Goal: Task Accomplishment & Management: Complete application form

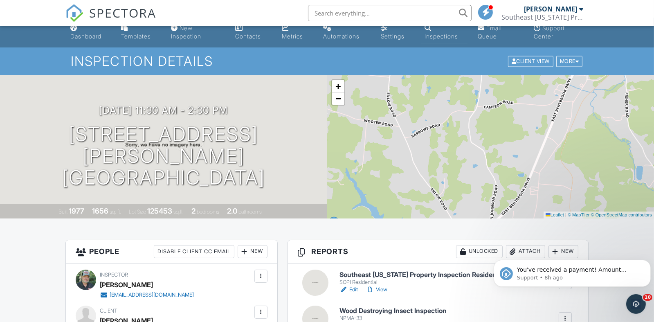
scroll to position [13, 0]
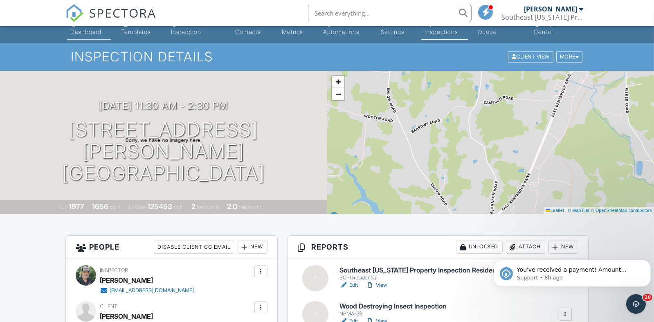
click at [86, 34] on div "Dashboard" at bounding box center [85, 31] width 31 height 7
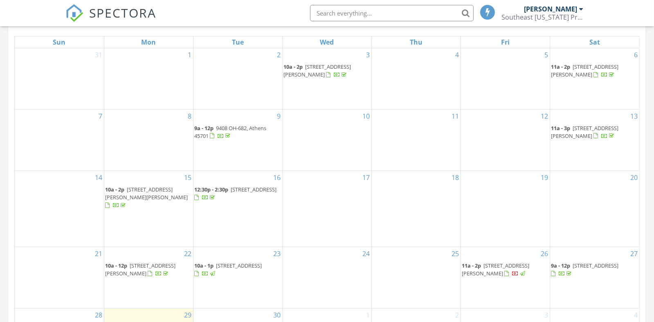
scroll to position [450, 0]
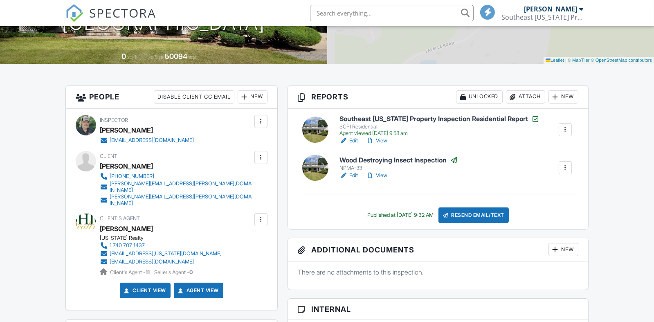
click at [481, 95] on div "Unlocked" at bounding box center [479, 96] width 47 height 13
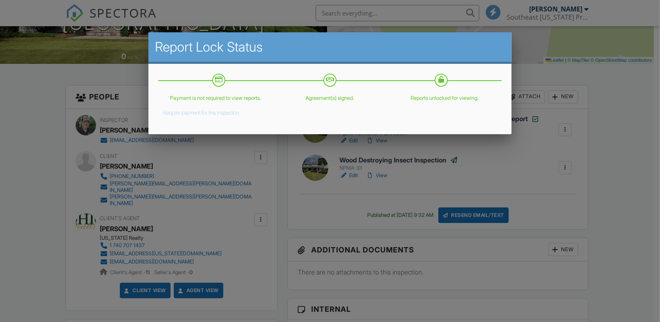
click at [230, 112] on button "Require payment for this inspection." at bounding box center [201, 111] width 77 height 10
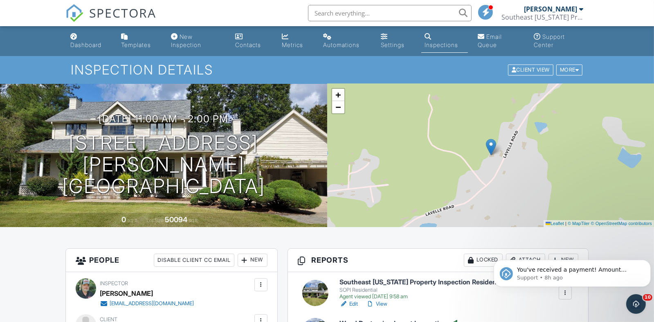
click at [79, 41] on link "Dashboard" at bounding box center [89, 40] width 44 height 23
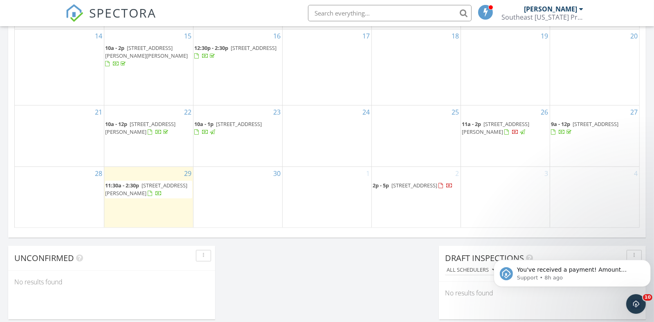
click at [605, 207] on div "4" at bounding box center [594, 197] width 89 height 61
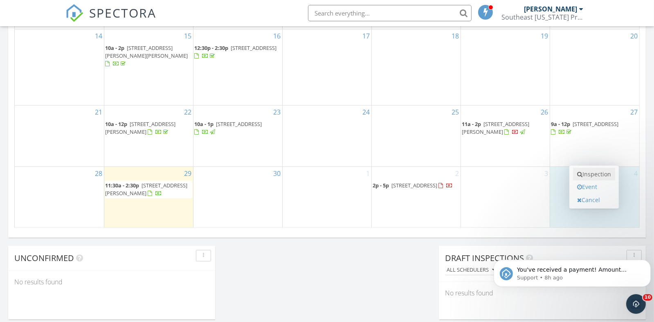
click at [598, 174] on link "Inspection" at bounding box center [594, 174] width 42 height 13
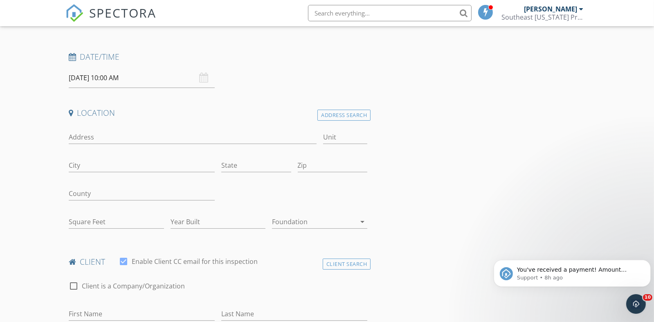
scroll to position [41, 0]
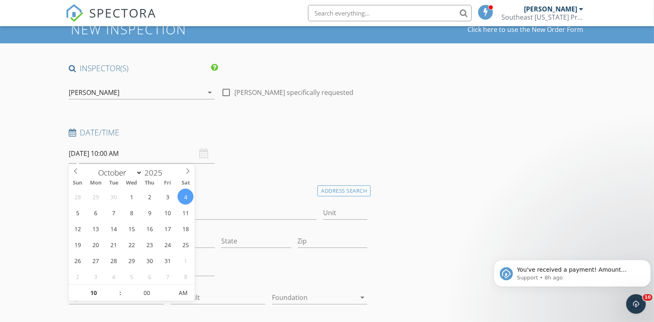
click at [93, 152] on input "[DATE] 10:00 AM" at bounding box center [142, 154] width 146 height 20
type input "11"
type input "[DATE] 11:00 AM"
click at [119, 286] on span at bounding box center [116, 289] width 6 height 8
type input "12"
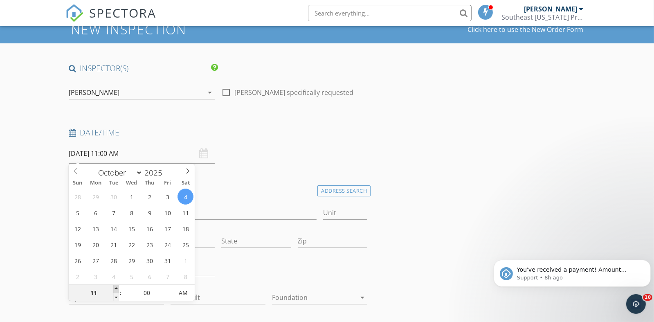
type input "[DATE] 12:00 PM"
click at [116, 286] on span at bounding box center [116, 289] width 6 height 8
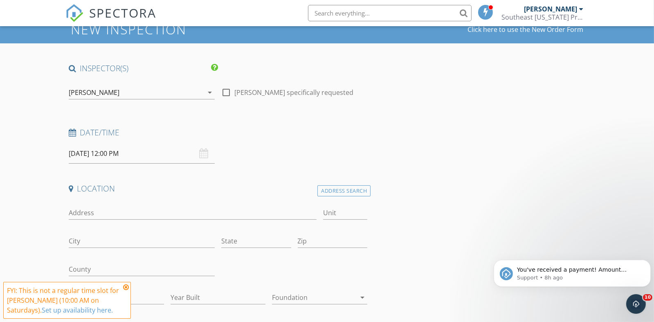
click at [127, 286] on icon at bounding box center [126, 287] width 6 height 7
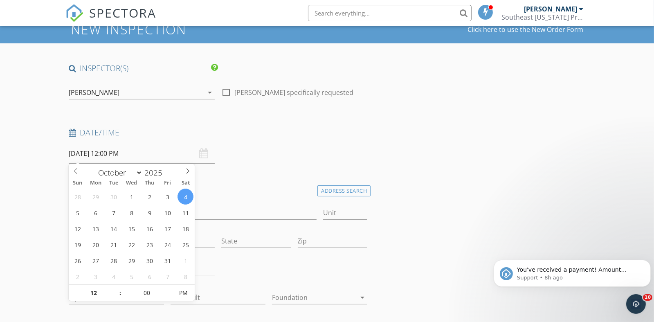
click at [120, 150] on input "10/04/2025 12:00 PM" at bounding box center [142, 154] width 146 height 20
type input "01"
type input "10/04/2025 1:00 PM"
click at [115, 288] on span at bounding box center [116, 289] width 6 height 8
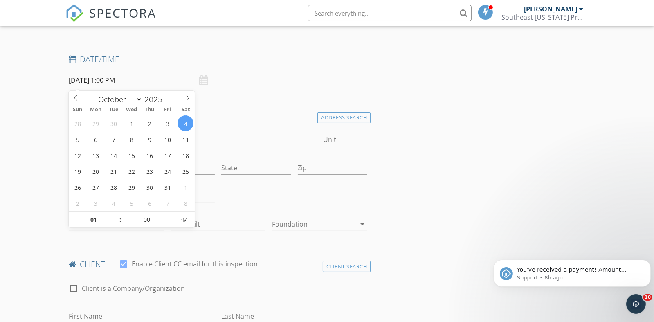
scroll to position [163, 0]
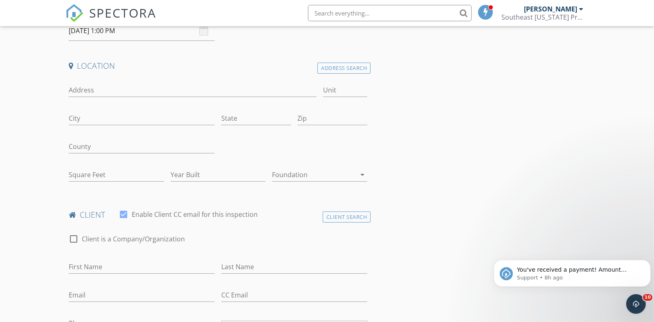
drag, startPoint x: 83, startPoint y: 86, endPoint x: 86, endPoint y: 83, distance: 4.4
click at [84, 85] on input "Address" at bounding box center [193, 90] width 248 height 14
click at [112, 90] on input "7930 Rolling hills" at bounding box center [193, 90] width 248 height 14
type input "7930 [GEOGRAPHIC_DATA]"
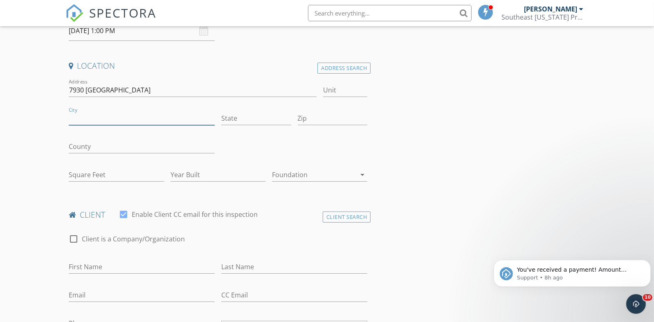
drag, startPoint x: 77, startPoint y: 116, endPoint x: 92, endPoint y: 97, distance: 24.8
click at [84, 107] on div "City" at bounding box center [142, 120] width 146 height 27
type input "[GEOGRAPHIC_DATA]"
type input "[US_STATE]"
type input "45701"
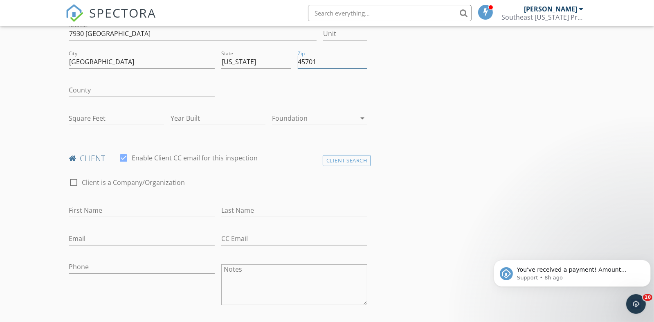
scroll to position [286, 0]
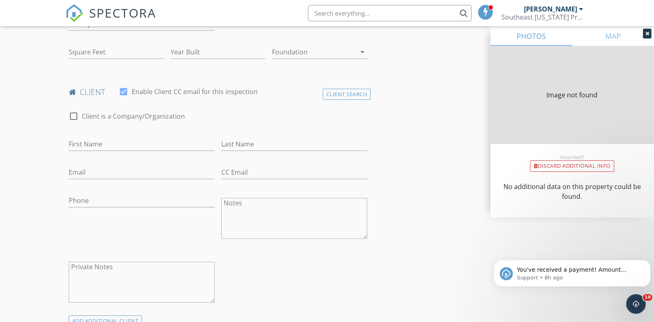
type input "4287"
type input "1976"
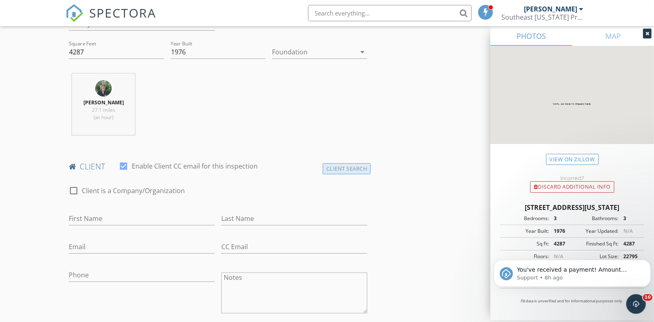
type input "45701"
click at [340, 167] on div "Client Search" at bounding box center [347, 168] width 48 height 11
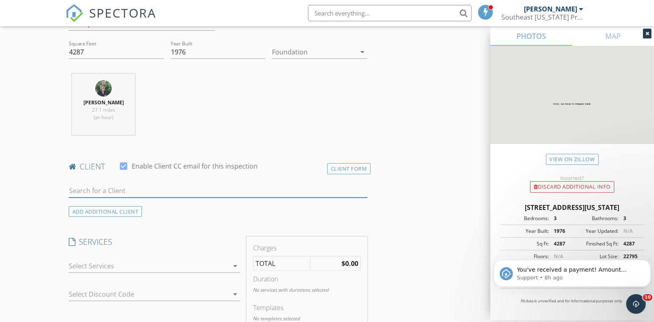
click at [91, 189] on input "text" at bounding box center [218, 191] width 299 height 14
type input "hampson"
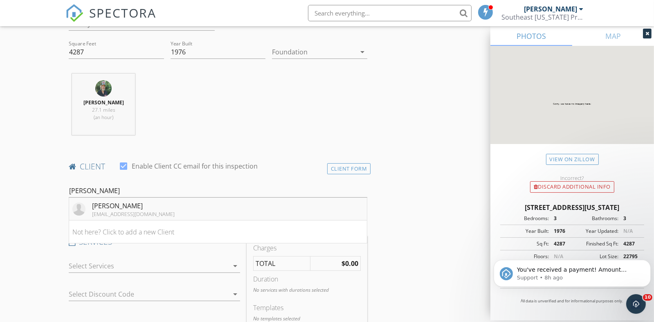
click at [116, 211] on div "[EMAIL_ADDRESS][DOMAIN_NAME]" at bounding box center [133, 214] width 83 height 7
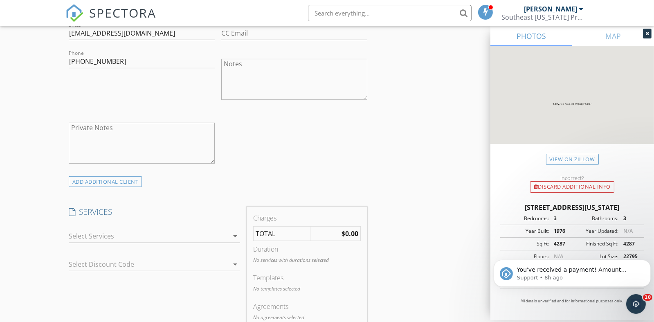
scroll to position [572, 0]
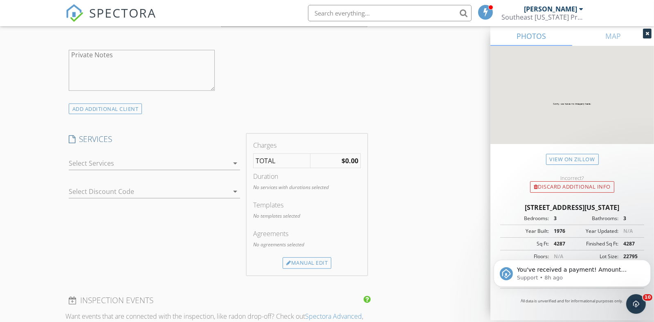
click at [230, 164] on icon "arrow_drop_down" at bounding box center [235, 163] width 10 height 10
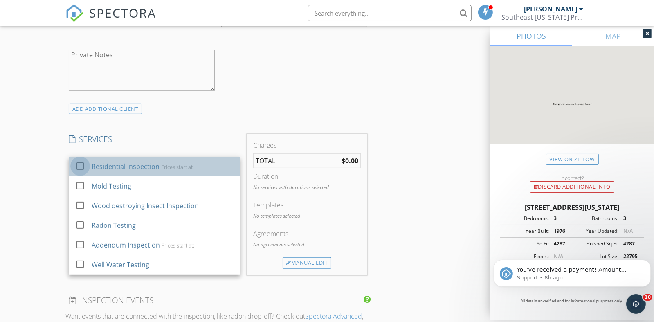
drag, startPoint x: 84, startPoint y: 166, endPoint x: 71, endPoint y: 159, distance: 15.0
click at [85, 166] on div at bounding box center [80, 166] width 14 height 14
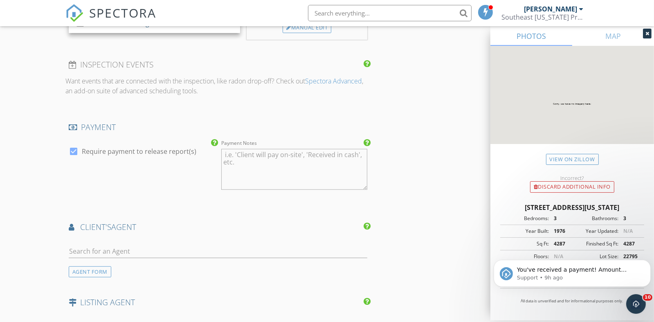
scroll to position [900, 0]
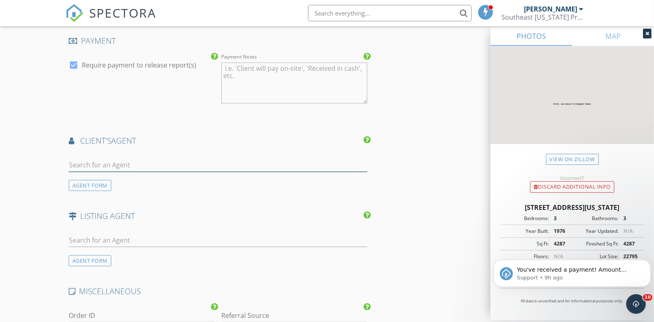
click at [80, 165] on input "text" at bounding box center [218, 165] width 299 height 14
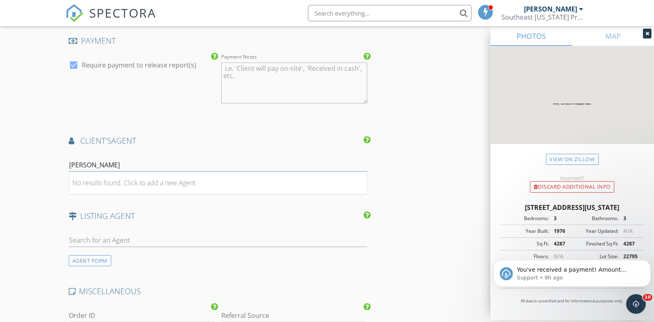
type input "megan macarthy"
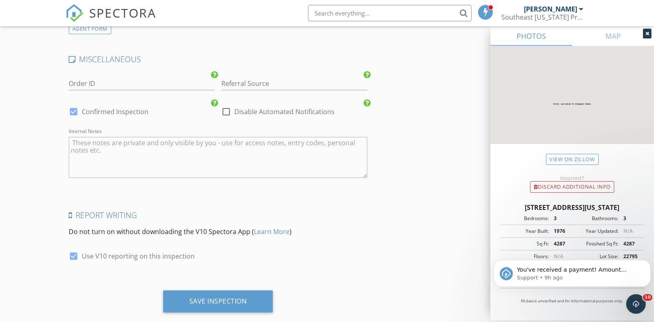
scroll to position [1146, 0]
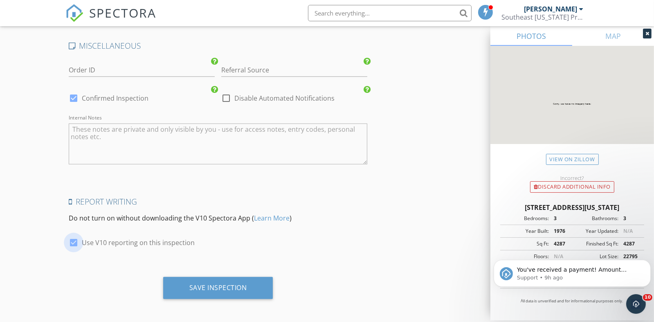
click at [74, 239] on div at bounding box center [74, 243] width 14 height 14
checkbox input "false"
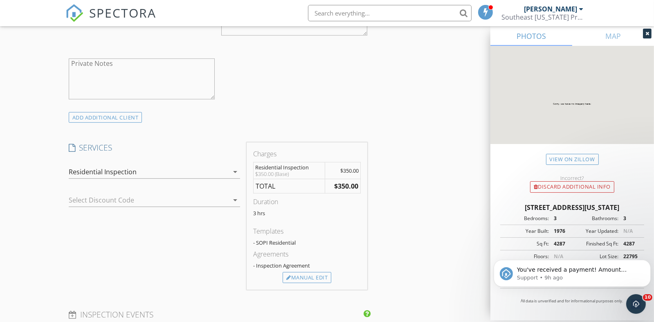
scroll to position [614, 0]
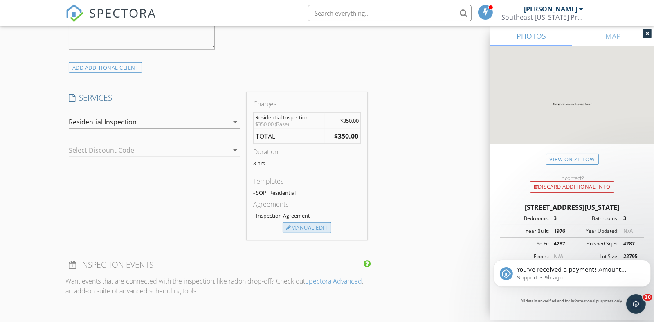
click at [304, 228] on div "Manual Edit" at bounding box center [307, 227] width 49 height 11
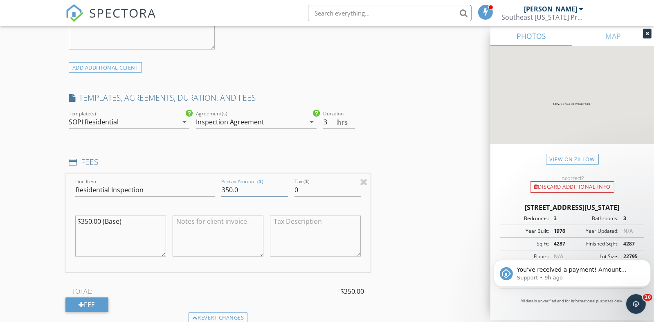
drag, startPoint x: 233, startPoint y: 187, endPoint x: 215, endPoint y: 186, distance: 17.6
click at [214, 186] on div "Line Item Residential Inspection Pretax Amount ($) 350.0 Tax ($) 0 $350.00 (Bas…" at bounding box center [217, 222] width 305 height 99
type input "425.0"
click at [129, 220] on textarea "$350.00 (Base)" at bounding box center [120, 236] width 91 height 41
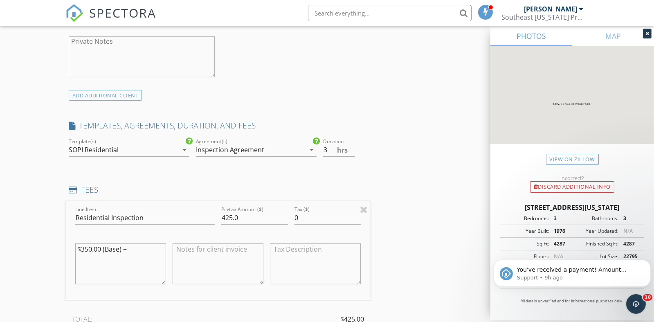
scroll to position [572, 0]
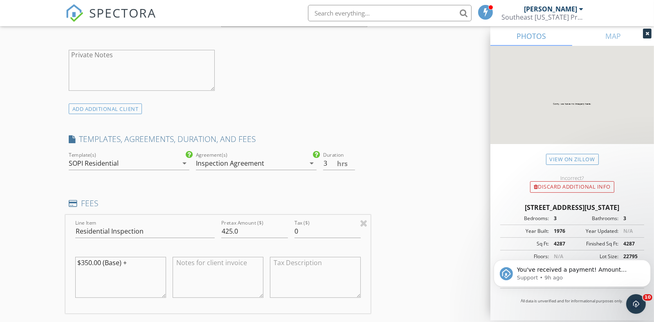
click at [135, 257] on textarea "$350.00 (Base) +" at bounding box center [120, 277] width 91 height 41
click at [99, 270] on textarea "$350.00 (Base) + $75.00 (>2000sqft)" at bounding box center [120, 277] width 91 height 41
click at [121, 273] on textarea "$350.00 (Base) + $75.00 (>2000 sqft)" at bounding box center [120, 277] width 91 height 41
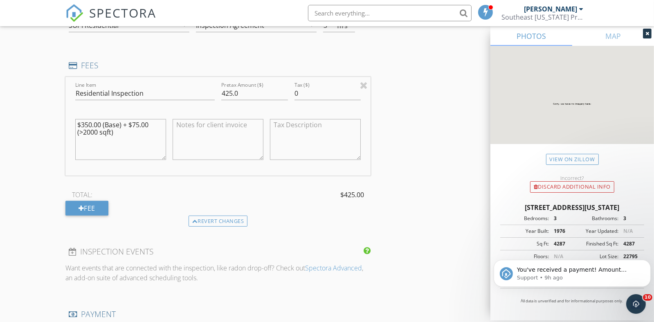
scroll to position [777, 0]
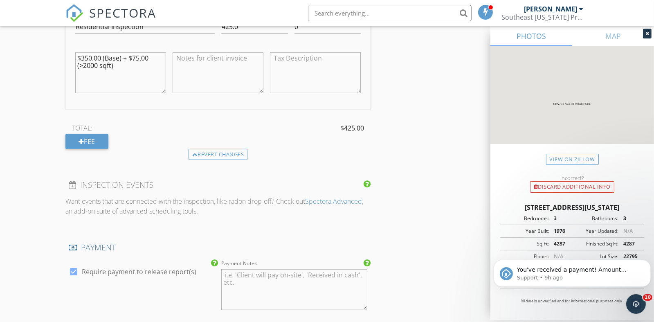
type textarea "$350.00 (Base) + $75.00 (>2000 sqft)"
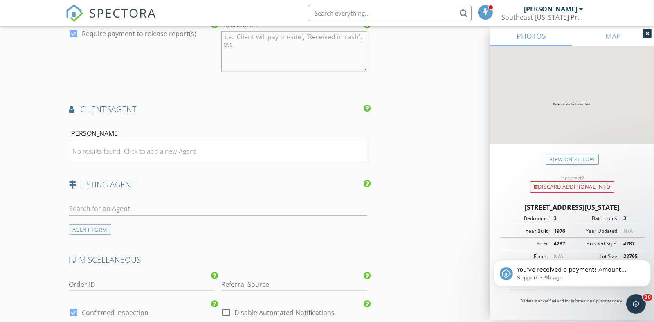
scroll to position [1063, 0]
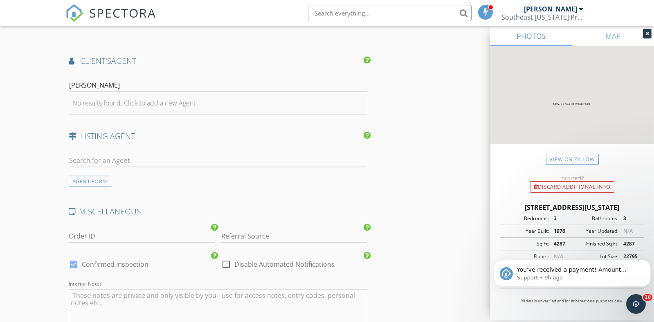
click at [163, 100] on div "No results found. Click to add a new Agent" at bounding box center [133, 103] width 123 height 10
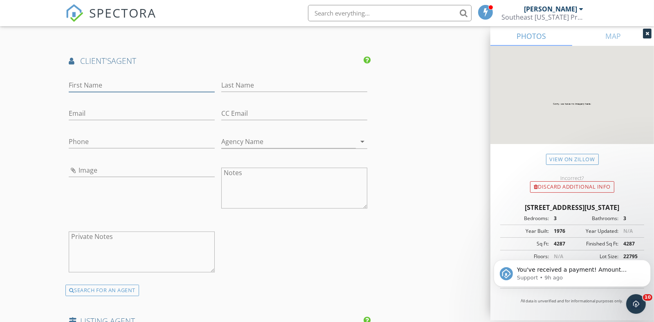
click at [79, 82] on input "First Name" at bounding box center [142, 86] width 146 height 14
type input "[PERSON_NAME]"
type input "Macartney"
click at [86, 110] on input "Email" at bounding box center [142, 114] width 146 height 14
click at [81, 142] on input "Phone" at bounding box center [142, 144] width 146 height 14
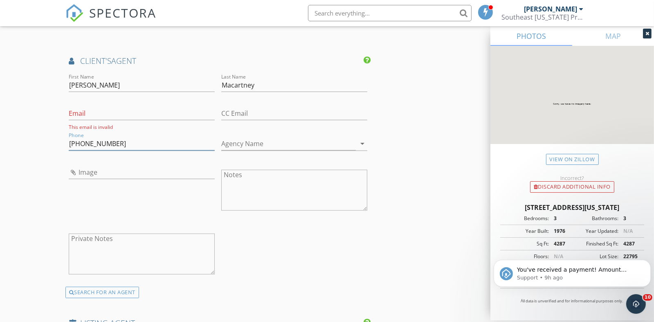
type input "[PHONE_NUMBER]"
drag, startPoint x: 108, startPoint y: 113, endPoint x: 110, endPoint y: 108, distance: 4.9
click at [108, 112] on input "Email" at bounding box center [142, 114] width 146 height 14
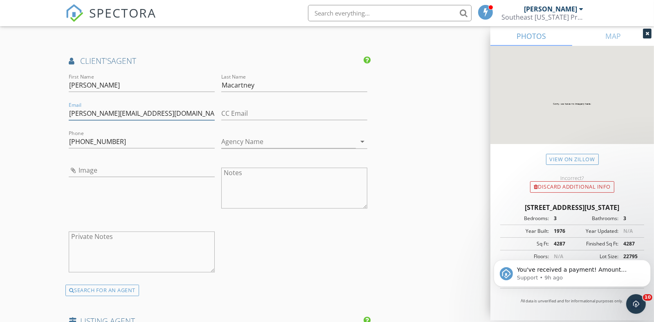
type input "[PERSON_NAME][EMAIL_ADDRESS][DOMAIN_NAME]"
click at [259, 143] on input "Agency Name" at bounding box center [288, 142] width 135 height 14
click at [363, 141] on icon "arrow_drop_down" at bounding box center [363, 142] width 10 height 10
drag, startPoint x: 361, startPoint y: 140, endPoint x: 322, endPoint y: 138, distance: 39.3
click at [361, 140] on icon "arrow_drop_down" at bounding box center [363, 142] width 10 height 10
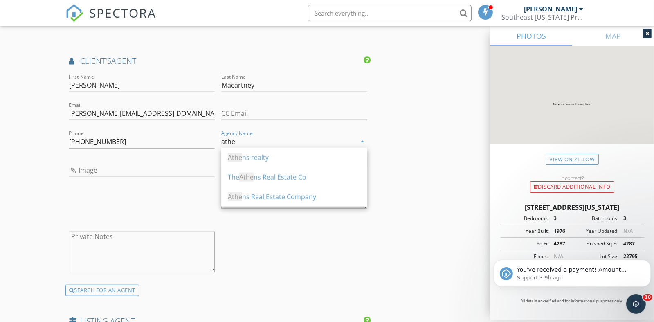
drag, startPoint x: 288, startPoint y: 174, endPoint x: 301, endPoint y: 174, distance: 12.7
click at [289, 174] on div "The Athe ns Real Estate Co" at bounding box center [294, 177] width 133 height 10
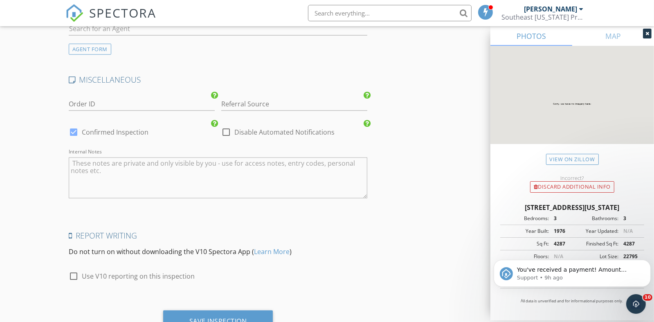
scroll to position [1414, 0]
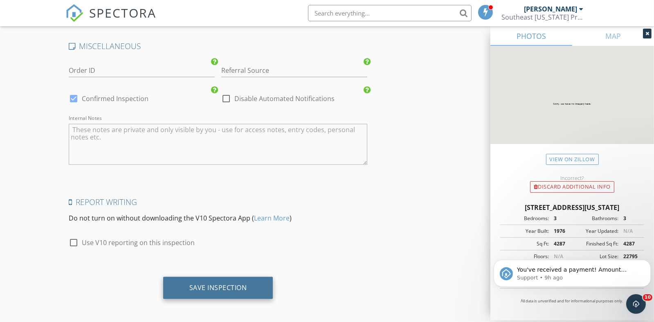
type input "The Athens Real Estate Co"
click at [221, 288] on div "Save Inspection" at bounding box center [218, 288] width 58 height 8
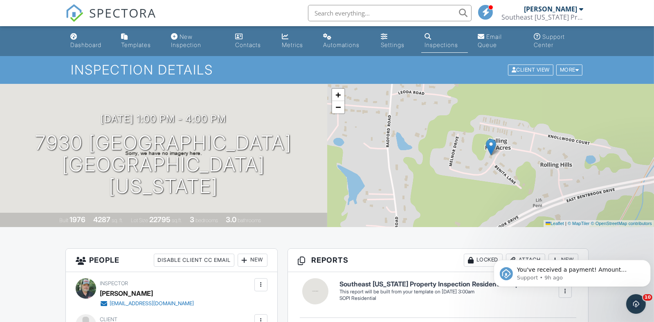
click at [88, 43] on div "Dashboard" at bounding box center [85, 44] width 31 height 7
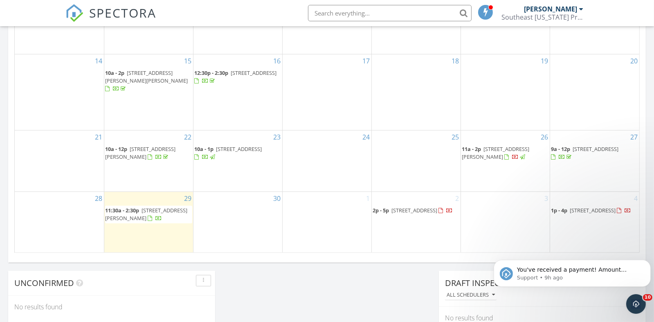
click at [484, 145] on span "8193 Lavelle Rd, Athens 45701" at bounding box center [496, 152] width 68 height 15
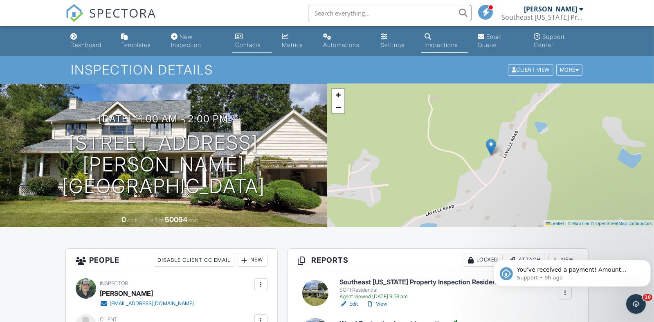
click at [248, 46] on div "Contacts" at bounding box center [248, 44] width 26 height 7
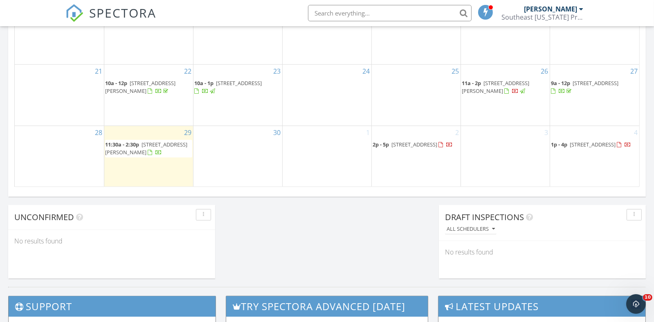
click at [590, 141] on span "[STREET_ADDRESS]" at bounding box center [593, 144] width 46 height 7
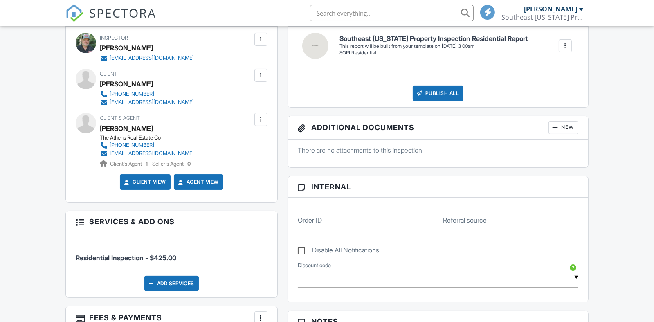
click at [258, 120] on div at bounding box center [261, 119] width 8 height 8
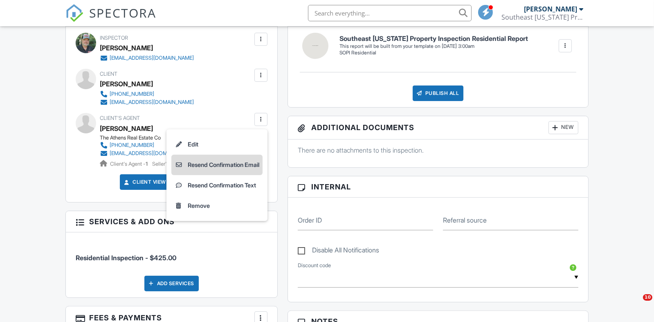
click at [228, 167] on li "Resend Confirmation Email" at bounding box center [216, 165] width 91 height 20
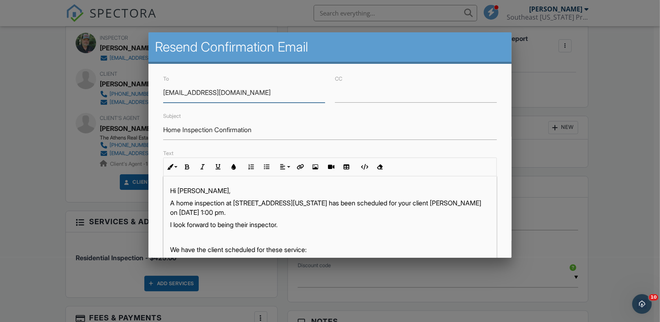
scroll to position [176, 0]
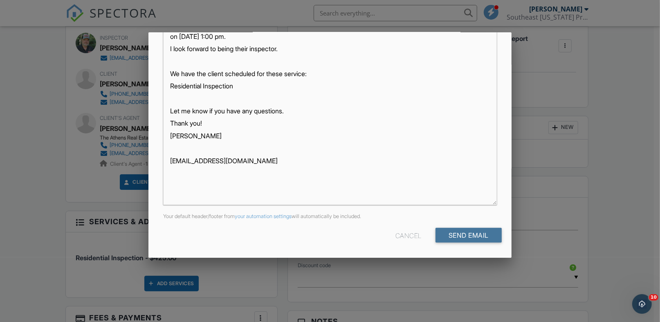
click at [457, 232] on input "Send Email" at bounding box center [469, 235] width 66 height 15
